Goal: Task Accomplishment & Management: Use online tool/utility

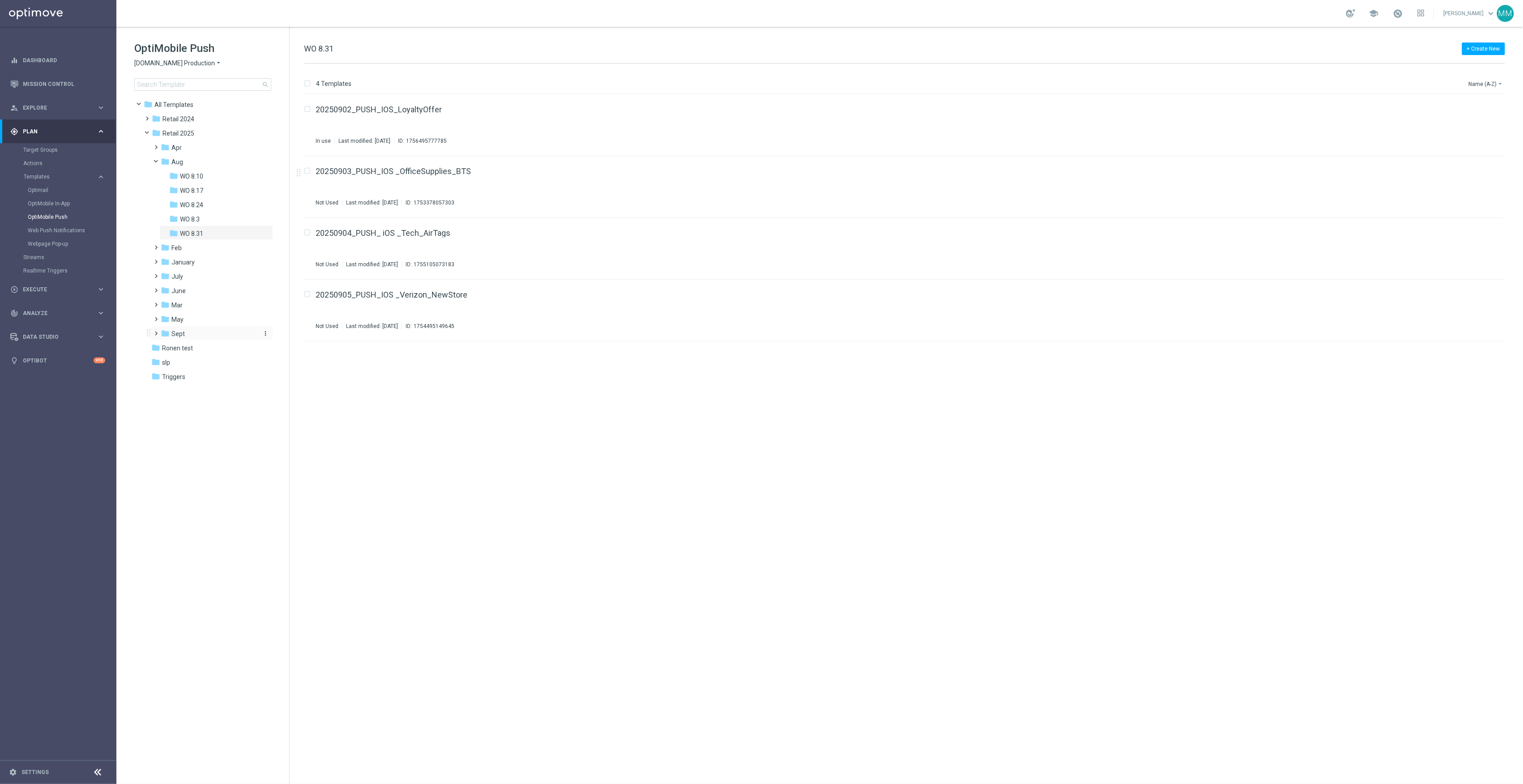
click at [197, 336] on div "folder Sept" at bounding box center [209, 334] width 96 height 10
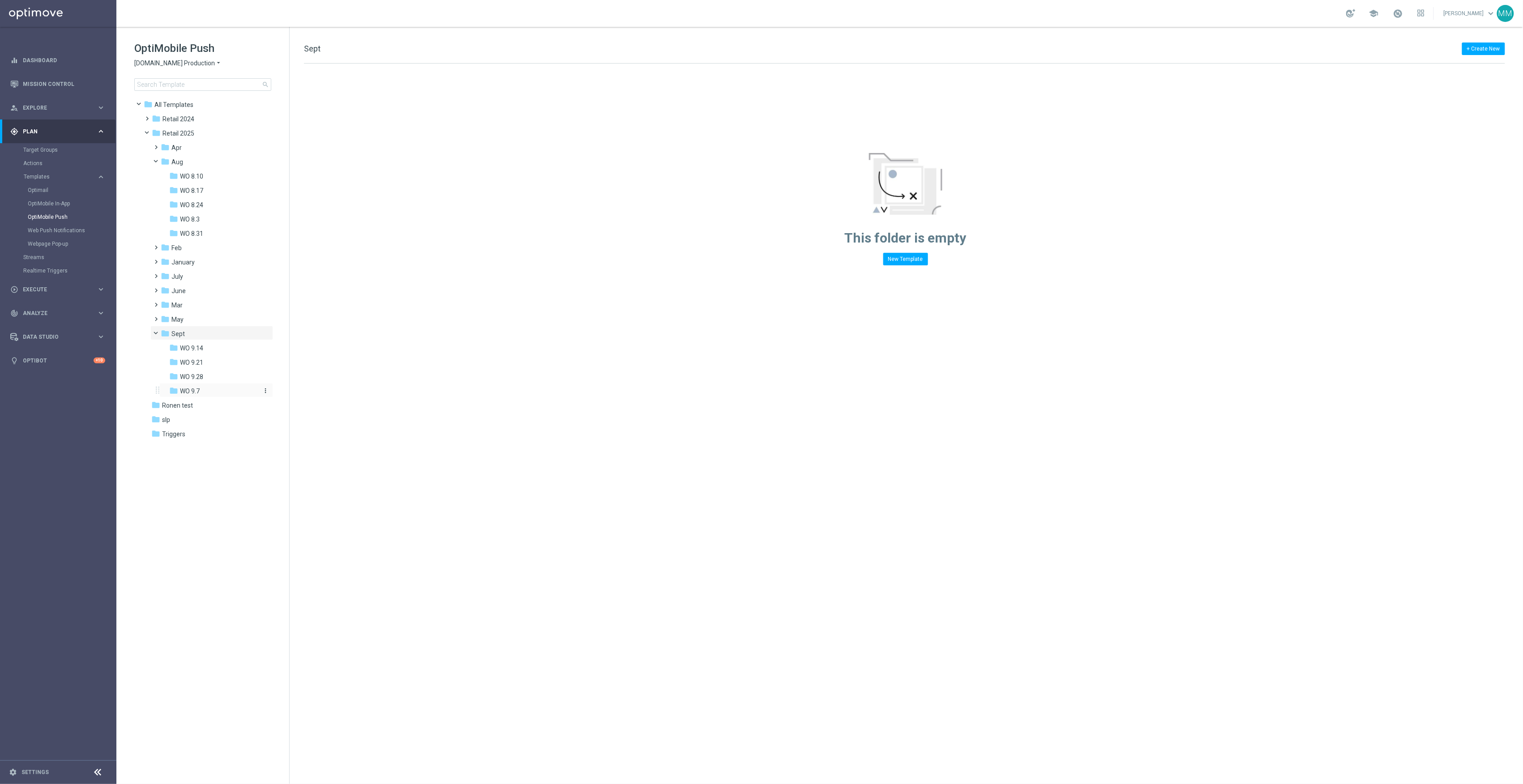
click at [217, 391] on div "folder WO 9.7" at bounding box center [213, 391] width 88 height 10
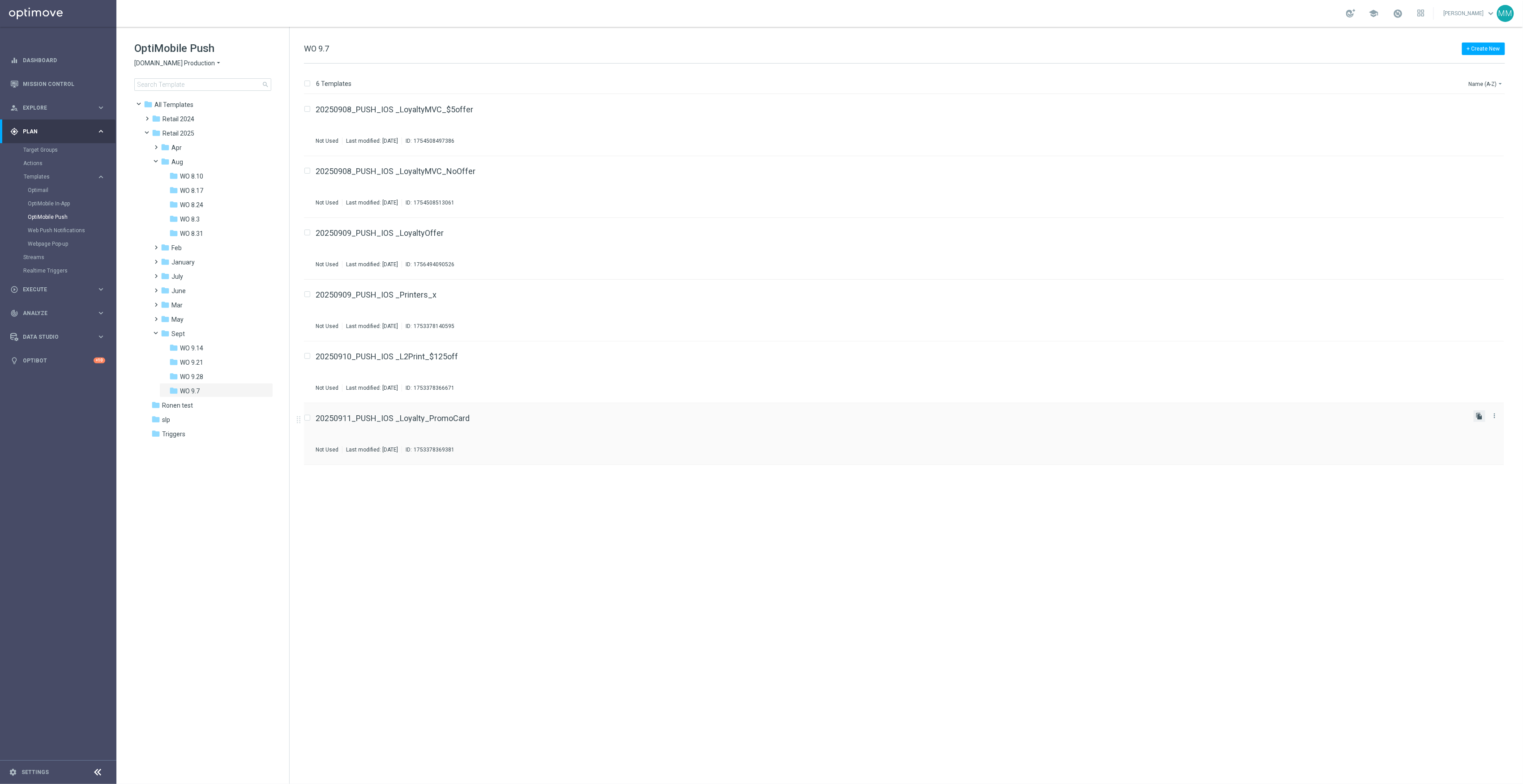
click at [1476, 416] on icon "file_copy" at bounding box center [1479, 416] width 7 height 7
click at [63, 224] on div "Web Push Notifications" at bounding box center [72, 231] width 88 height 14
drag, startPoint x: 65, startPoint y: 227, endPoint x: 81, endPoint y: 218, distance: 18.4
click at [65, 227] on link "Web Push Notifications" at bounding box center [61, 231] width 66 height 7
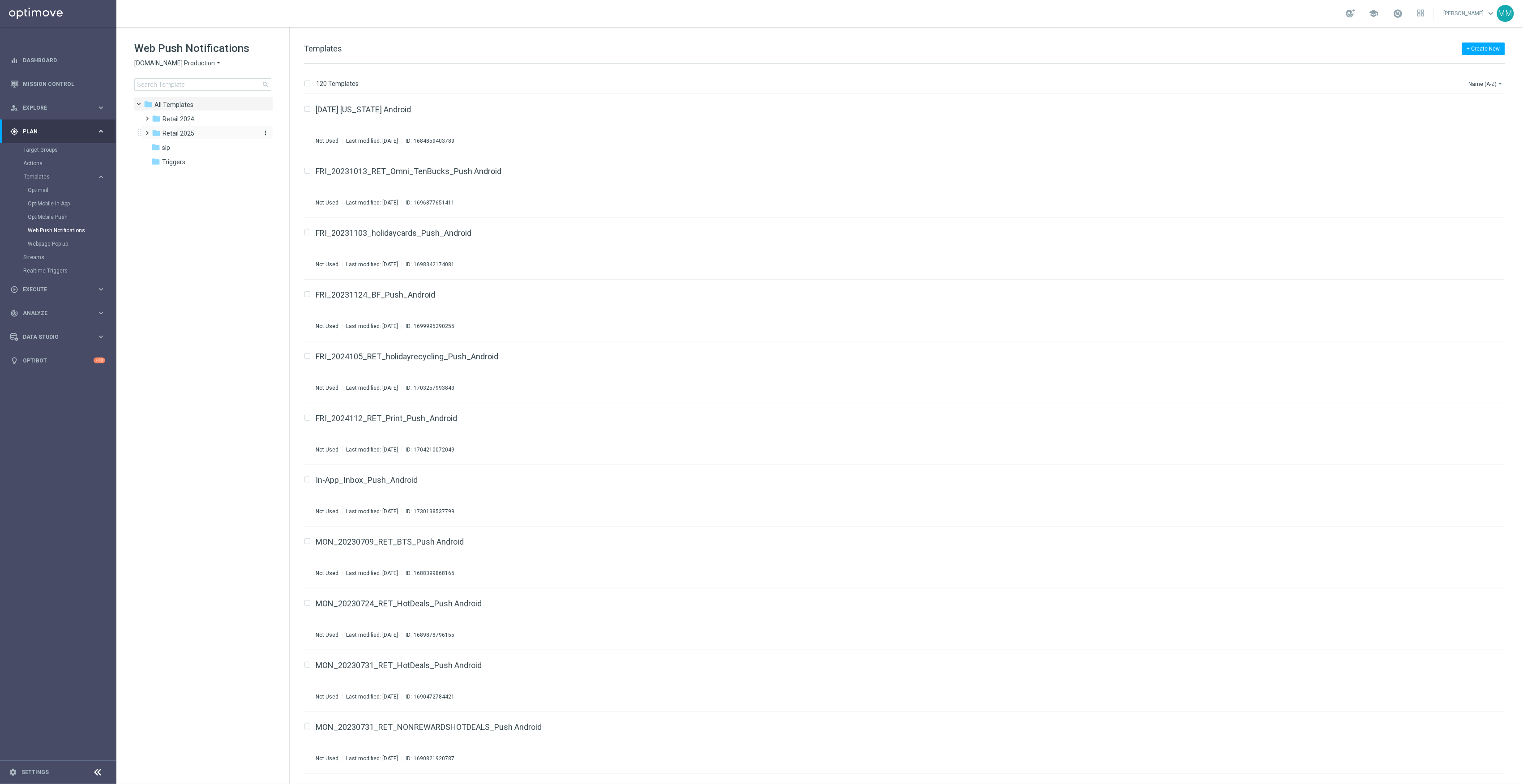
drag, startPoint x: 190, startPoint y: 126, endPoint x: 207, endPoint y: 136, distance: 19.7
click at [190, 126] on div "folder Retail 2025 more_vert" at bounding box center [207, 132] width 132 height 14
click at [201, 134] on div "folder Retail 2025" at bounding box center [203, 133] width 103 height 10
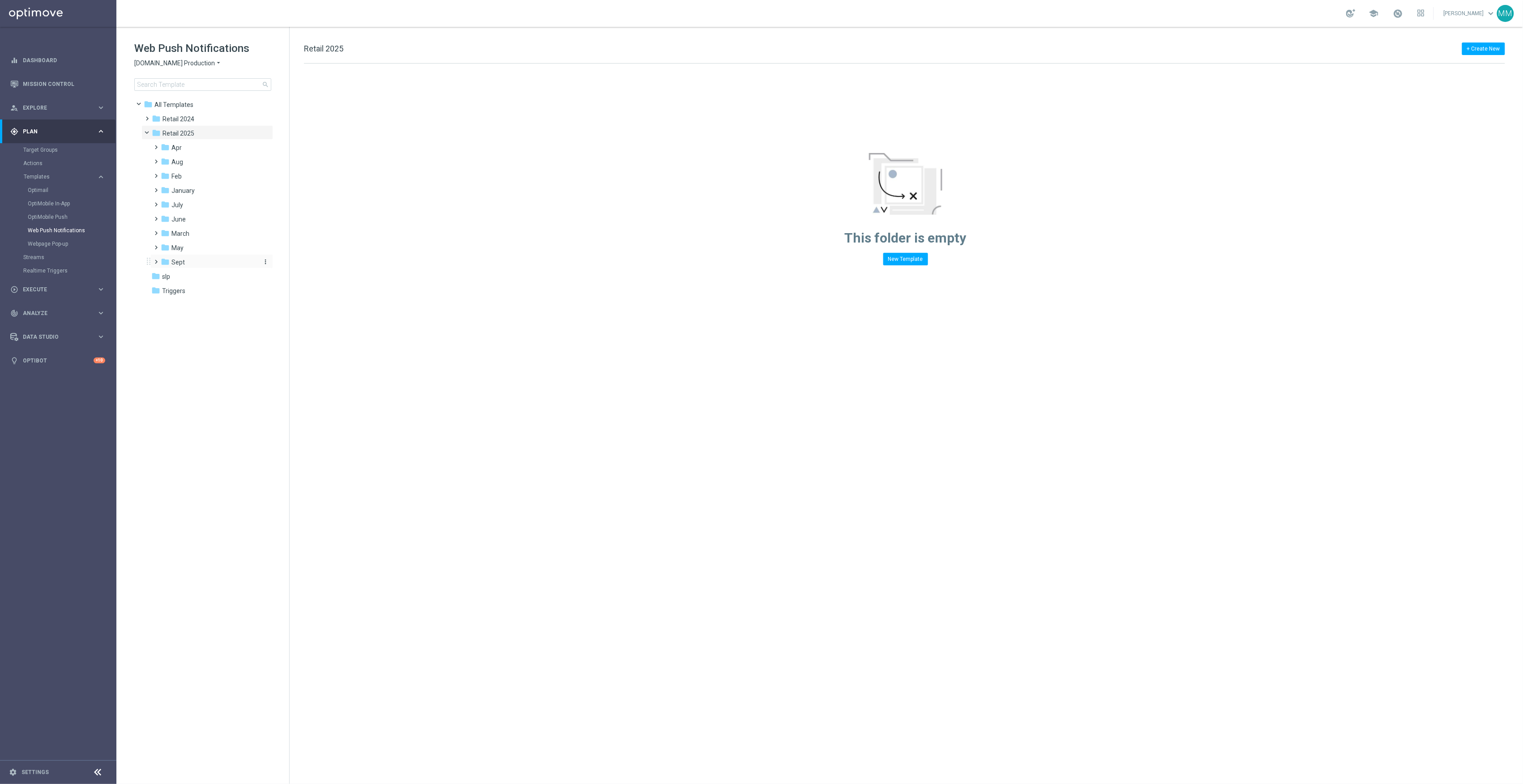
click at [197, 260] on div "folder Sept" at bounding box center [209, 262] width 96 height 10
click at [210, 314] on div "folder WO 9.7 more_vert" at bounding box center [216, 319] width 114 height 14
click at [222, 316] on div "folder WO 9.7" at bounding box center [213, 319] width 88 height 10
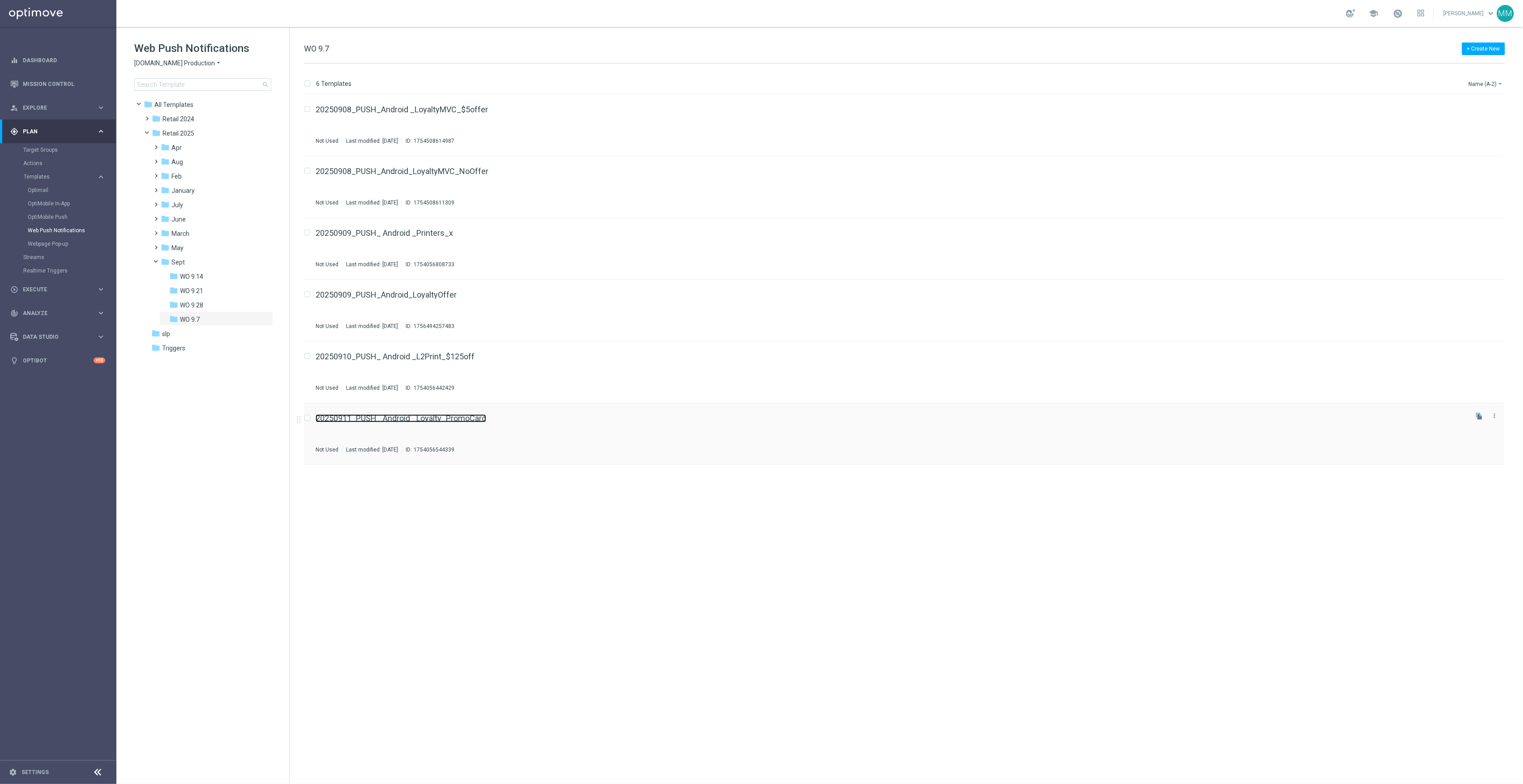
drag, startPoint x: 423, startPoint y: 424, endPoint x: 418, endPoint y: 416, distance: 9.4
click at [1478, 418] on icon "file_copy" at bounding box center [1479, 416] width 7 height 7
